Goal: Task Accomplishment & Management: Complete application form

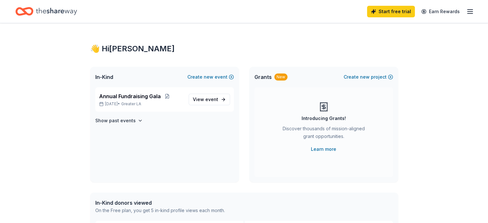
click at [466, 10] on icon "button" at bounding box center [470, 12] width 8 height 8
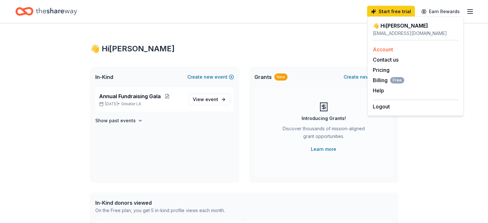
click at [379, 49] on link "Account" at bounding box center [383, 49] width 20 height 6
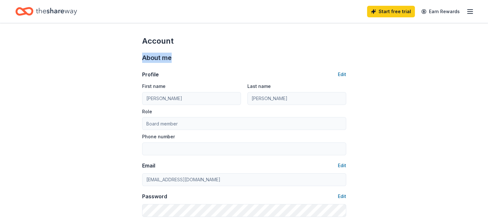
drag, startPoint x: 488, startPoint y: 39, endPoint x: 489, endPoint y: 47, distance: 7.8
click at [488, 47] on html "Start free trial Earn Rewards Account About me Profile Edit First name DAN Last…" at bounding box center [244, 111] width 488 height 223
click at [466, 9] on icon "button" at bounding box center [470, 12] width 8 height 8
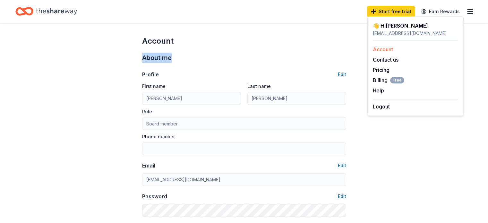
click at [383, 49] on link "Account" at bounding box center [383, 49] width 20 height 6
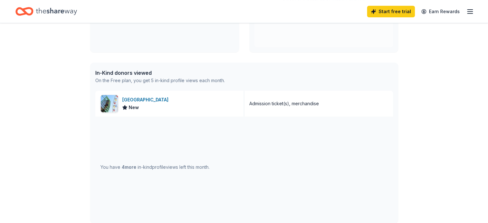
scroll to position [131, 0]
click at [180, 170] on div "You have 4 more in-kind profile views left this month." at bounding box center [154, 167] width 109 height 8
click at [115, 102] on img at bounding box center [109, 102] width 17 height 17
click at [374, 10] on link "Start free trial" at bounding box center [391, 12] width 48 height 12
click at [389, 13] on link "Start free trial" at bounding box center [391, 12] width 48 height 12
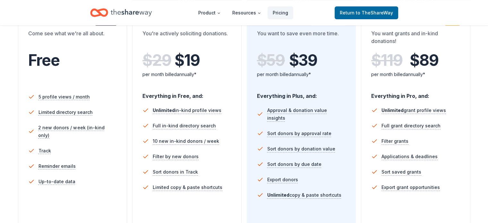
scroll to position [146, 0]
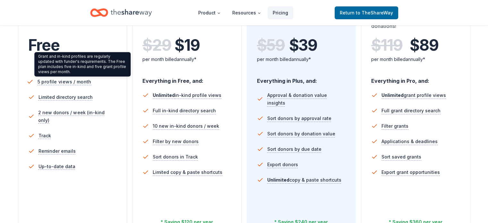
click at [60, 81] on span "5 profile views / month" at bounding box center [64, 82] width 54 height 8
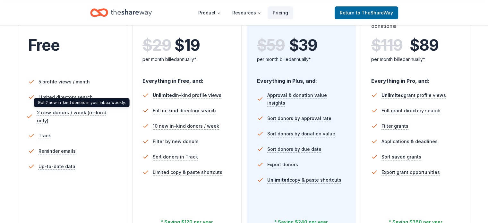
click at [76, 113] on span "2 new donors / week (in-kind only)" at bounding box center [78, 117] width 83 height 16
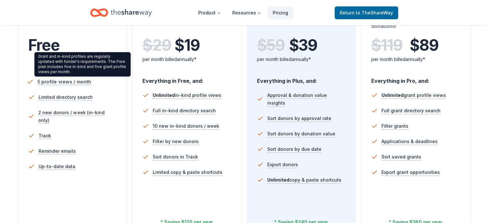
click at [64, 81] on span "5 profile views / month" at bounding box center [64, 82] width 54 height 8
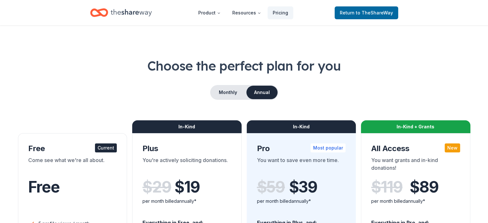
scroll to position [0, 0]
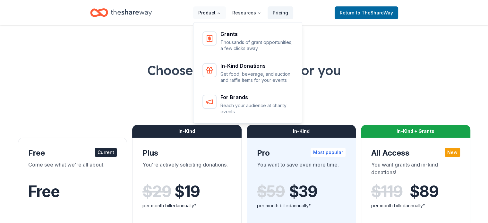
click at [220, 11] on icon "Main" at bounding box center [219, 13] width 4 height 4
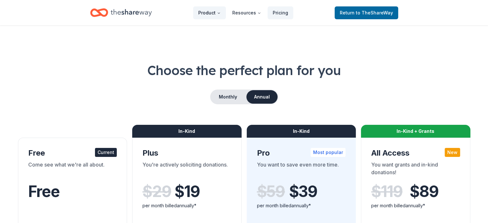
click at [220, 11] on icon "Main" at bounding box center [219, 13] width 4 height 4
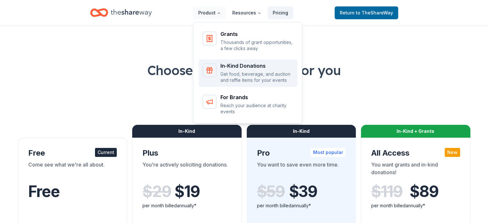
click at [250, 64] on div "In-Kind Donations" at bounding box center [257, 65] width 73 height 5
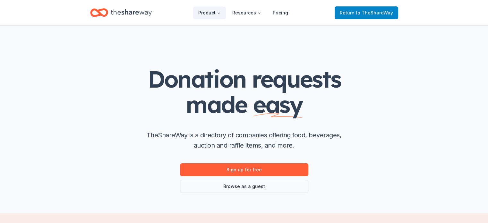
click at [379, 13] on span "to TheShareWay" at bounding box center [374, 12] width 37 height 5
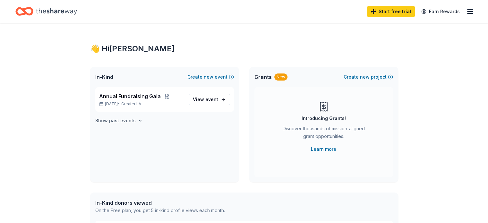
click at [138, 121] on icon "button" at bounding box center [140, 120] width 5 height 5
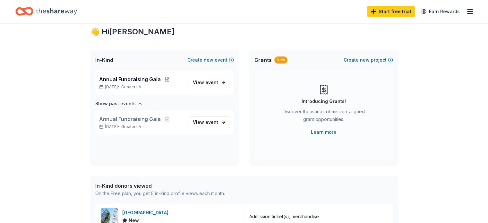
scroll to position [17, 0]
click at [77, 13] on icon "Home" at bounding box center [56, 11] width 41 height 13
click at [466, 11] on icon "button" at bounding box center [470, 12] width 8 height 8
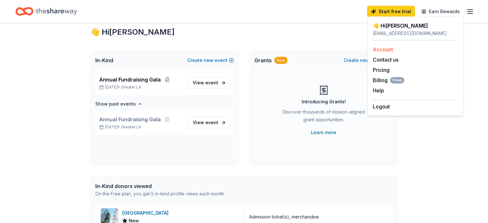
click at [384, 47] on link "Account" at bounding box center [383, 49] width 20 height 6
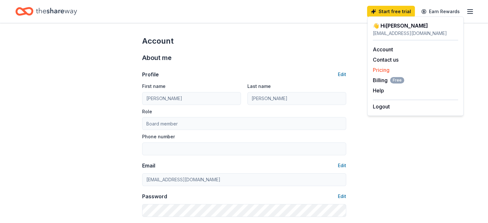
click at [376, 69] on link "Pricing" at bounding box center [381, 70] width 17 height 6
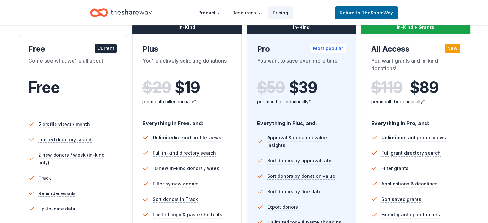
scroll to position [99, 0]
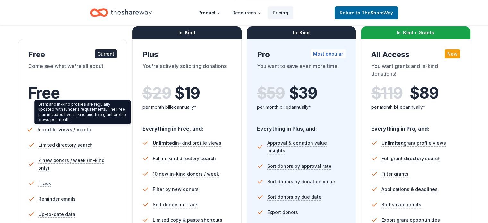
click at [77, 130] on span "5 profile views / month" at bounding box center [64, 130] width 54 height 8
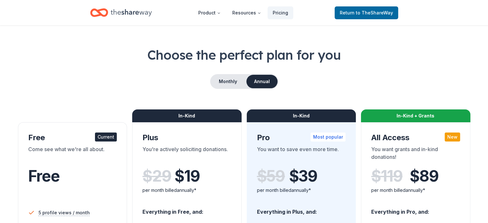
scroll to position [0, 0]
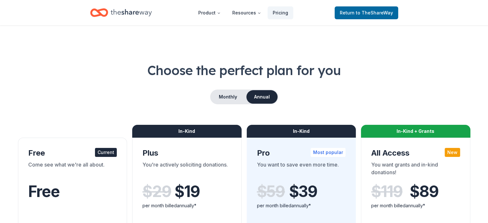
click at [107, 13] on icon "Home" at bounding box center [102, 12] width 10 height 6
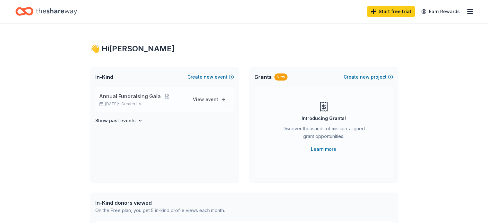
click at [138, 98] on span "Annual Fundraising Gala" at bounding box center [130, 96] width 62 height 8
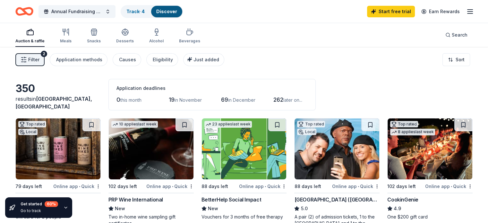
click at [47, 52] on div "2" at bounding box center [44, 54] width 6 height 6
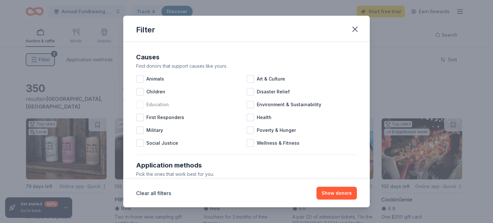
click at [140, 105] on div at bounding box center [140, 105] width 8 height 8
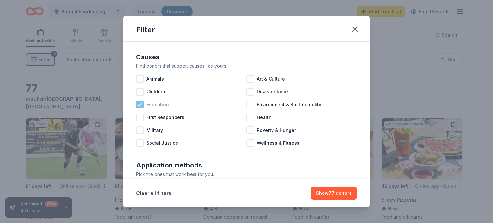
click at [140, 104] on icon at bounding box center [140, 104] width 6 height 6
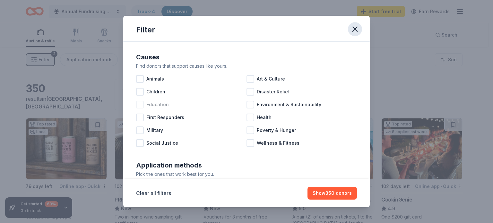
click at [354, 31] on icon "button" at bounding box center [355, 29] width 9 height 9
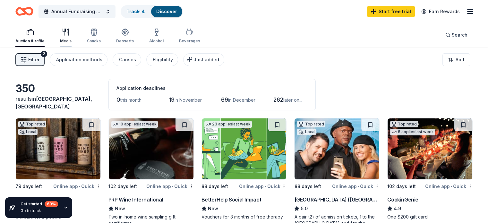
click at [72, 34] on div "button" at bounding box center [66, 32] width 12 height 8
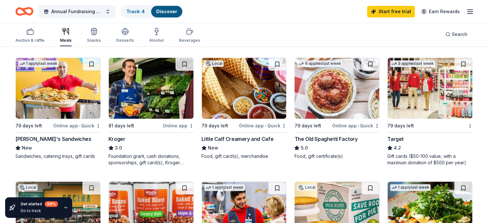
scroll to position [301, 0]
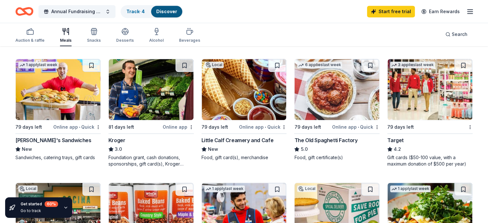
click at [401, 110] on img at bounding box center [430, 89] width 85 height 61
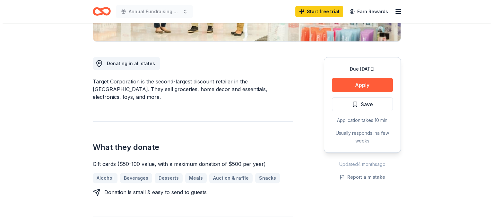
scroll to position [154, 0]
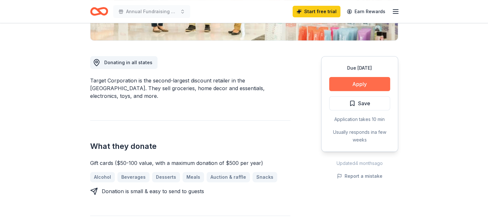
click at [357, 84] on button "Apply" at bounding box center [359, 84] width 61 height 14
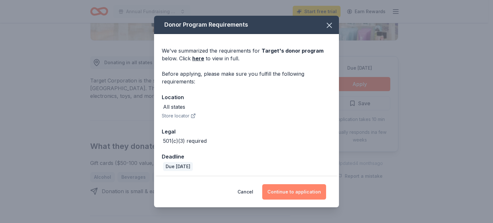
click at [305, 194] on button "Continue to application" at bounding box center [294, 191] width 64 height 15
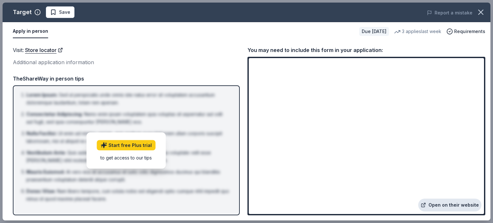
click at [456, 206] on link "Open on their website" at bounding box center [449, 205] width 63 height 13
click at [450, 205] on link "Open on their website" at bounding box center [449, 205] width 63 height 13
click at [126, 146] on link "Start free Plus trial" at bounding box center [126, 145] width 59 height 10
click at [461, 31] on span "Requirements" at bounding box center [469, 32] width 31 height 8
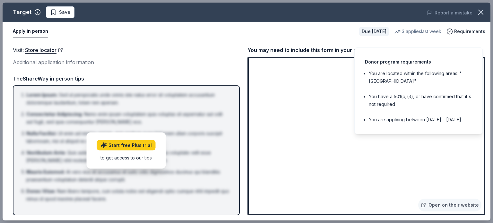
click at [465, 48] on div "Donor program requirements You are located within the following areas: "USA" Yo…" at bounding box center [418, 91] width 128 height 87
click at [189, 93] on li "Lorem Ipsum : Sed ut perspiciatis unde omnis iste natus error sit voluptatem ac…" at bounding box center [128, 98] width 204 height 15
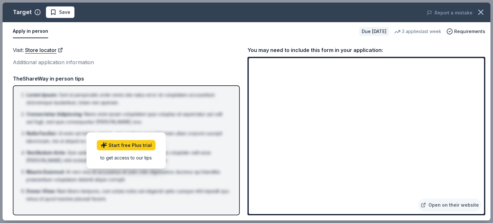
click at [30, 33] on button "Apply in person" at bounding box center [30, 31] width 35 height 13
click at [35, 51] on link "Store locator" at bounding box center [44, 50] width 38 height 8
click at [186, 17] on div "Target Save" at bounding box center [149, 12] width 293 height 12
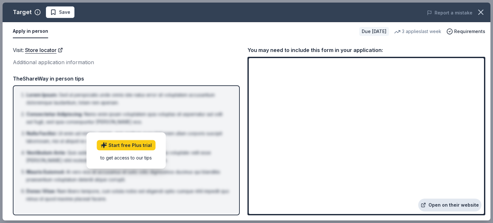
click at [455, 205] on link "Open on their website" at bounding box center [449, 205] width 63 height 13
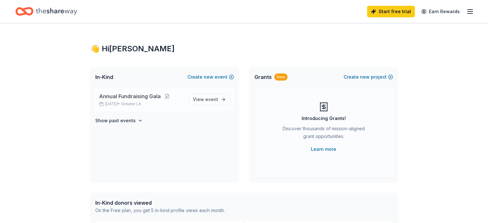
click at [143, 93] on span "Annual Fundraising Gala" at bounding box center [130, 96] width 62 height 8
